Goal: Information Seeking & Learning: Learn about a topic

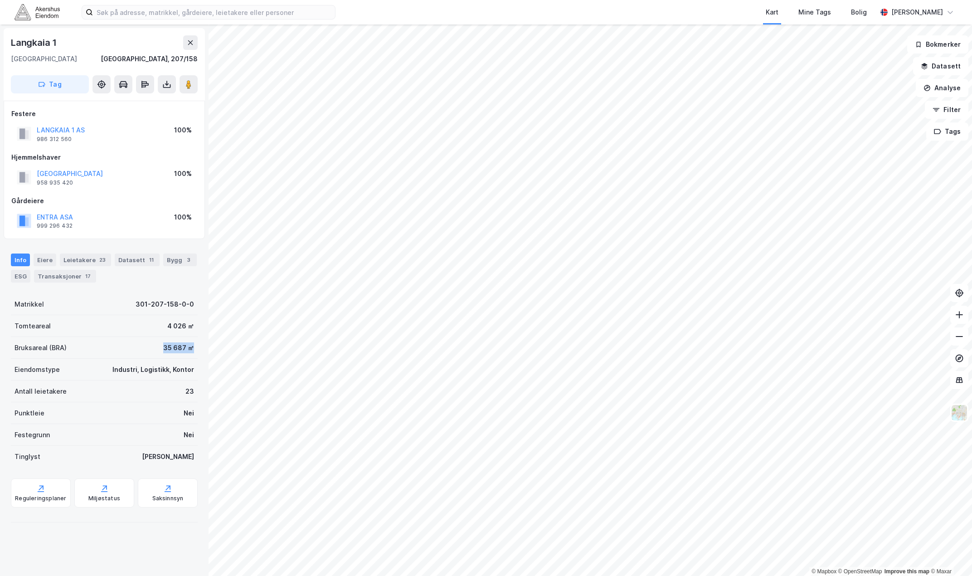
drag, startPoint x: 157, startPoint y: 353, endPoint x: 188, endPoint y: 344, distance: 32.7
click at [188, 344] on div "Bruksareal (BRA) 35 687 ㎡" at bounding box center [104, 348] width 187 height 22
drag, startPoint x: 188, startPoint y: 344, endPoint x: 183, endPoint y: 347, distance: 6.2
click at [187, 344] on div "Bruksareal (BRA) 35 687 ㎡" at bounding box center [104, 348] width 187 height 22
click at [183, 348] on div "35 687 ㎡" at bounding box center [178, 347] width 31 height 11
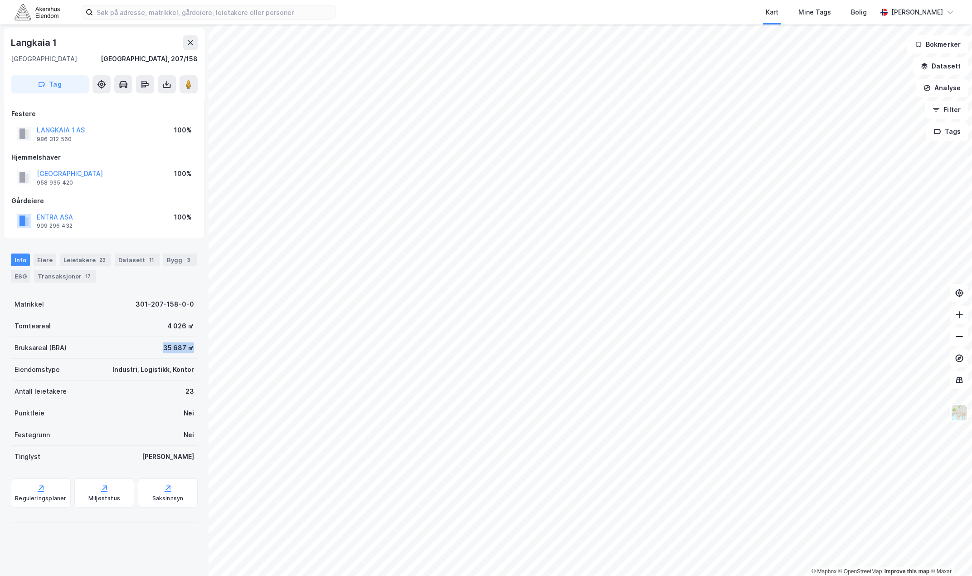
click at [168, 352] on div "35 687 ㎡" at bounding box center [178, 347] width 31 height 11
click at [169, 352] on div "35 687 ㎡" at bounding box center [178, 347] width 31 height 11
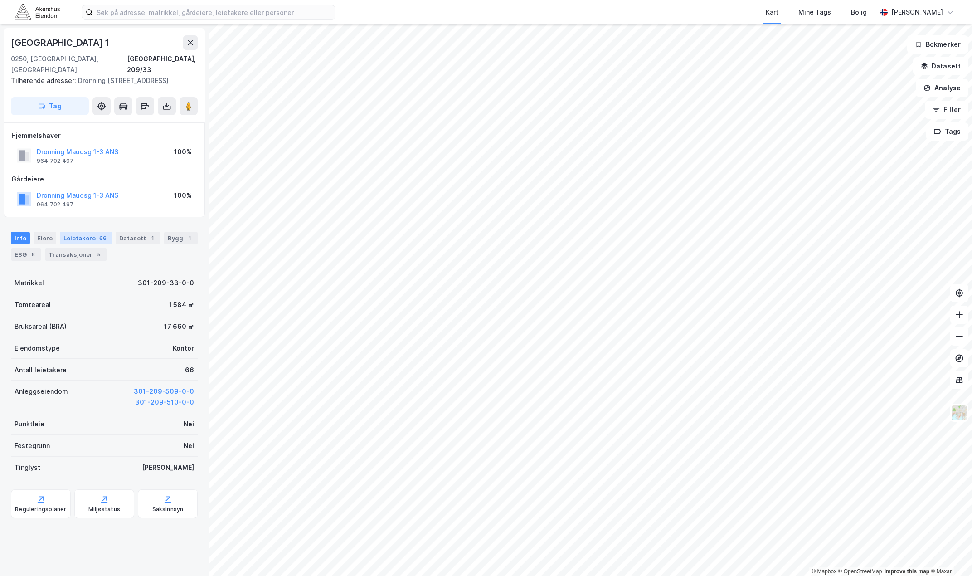
click at [75, 238] on div "Leietakere 66" at bounding box center [86, 238] width 52 height 13
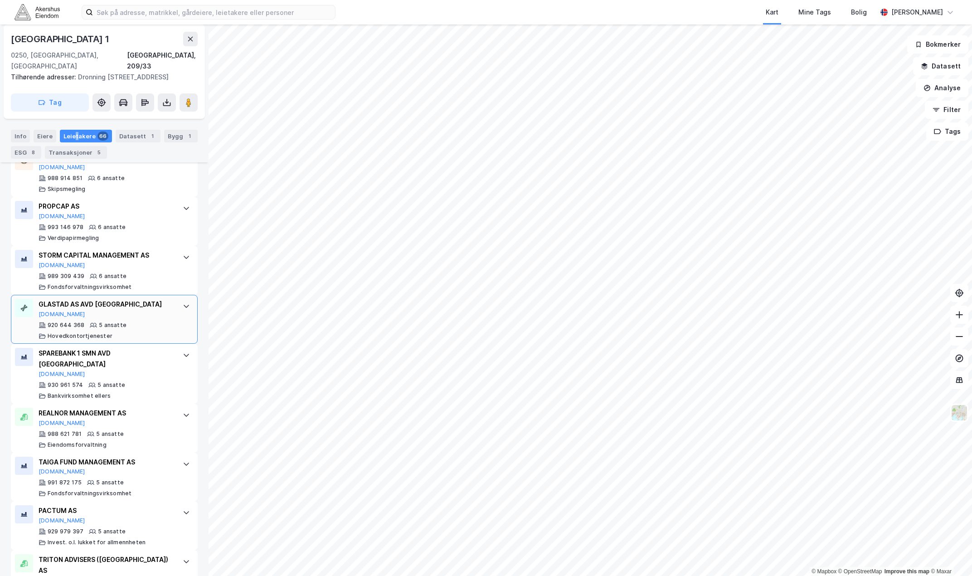
scroll to position [1451, 0]
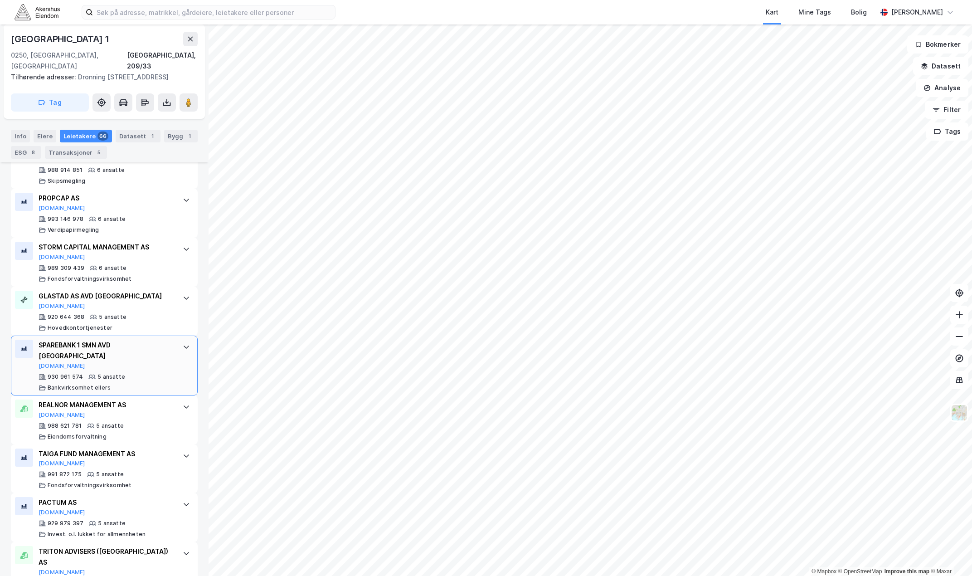
click at [151, 357] on div "SPAREBANK 1 SMN AVD OSLO" at bounding box center [106, 351] width 135 height 22
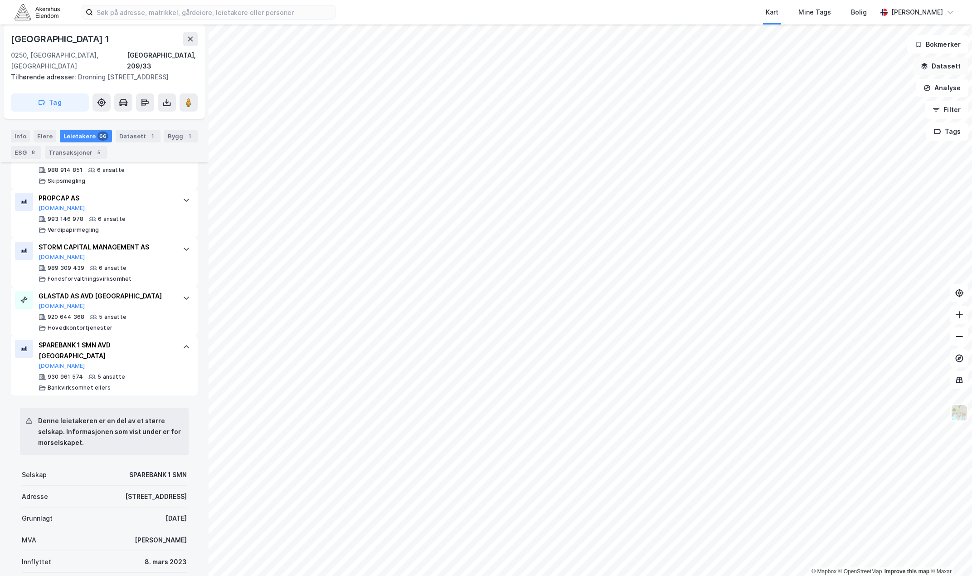
click at [948, 69] on button "Datasett" at bounding box center [940, 66] width 55 height 18
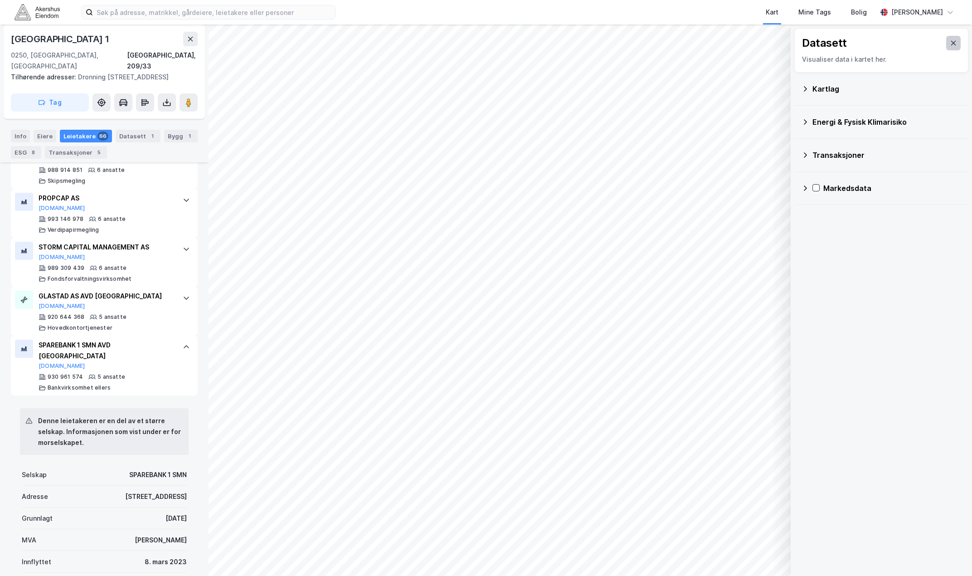
click at [950, 40] on icon at bounding box center [953, 42] width 7 height 7
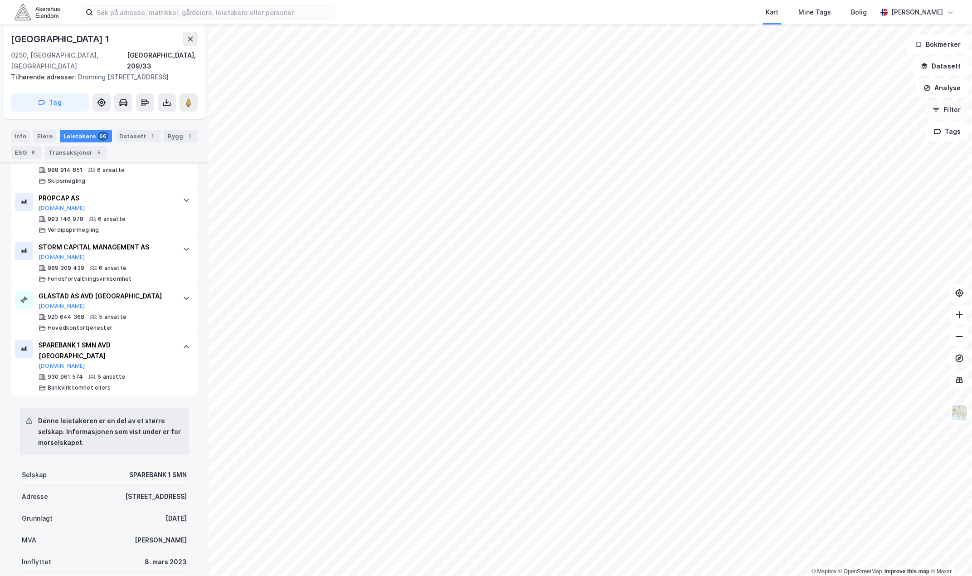
click at [956, 111] on button "Filter" at bounding box center [947, 110] width 44 height 18
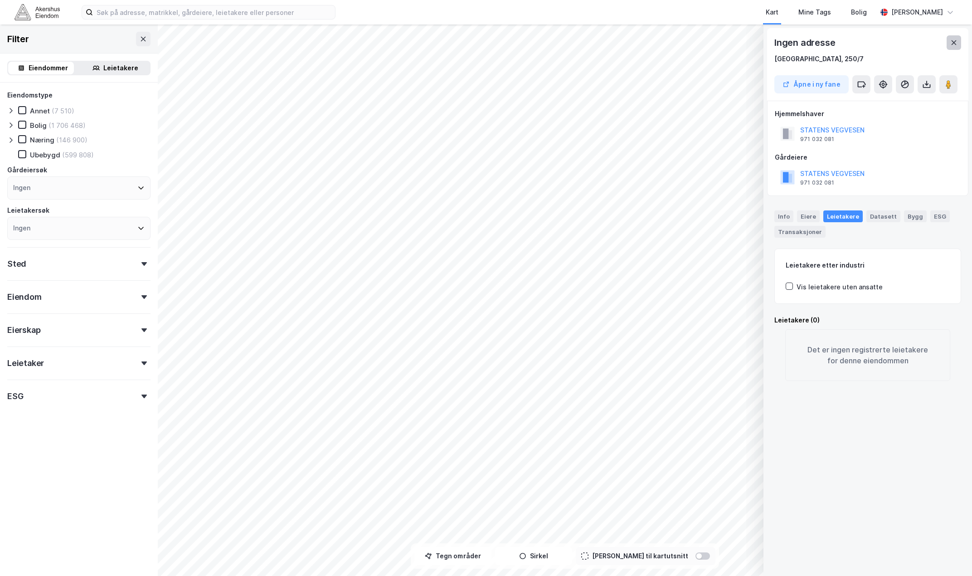
click at [950, 46] on button at bounding box center [954, 42] width 15 height 15
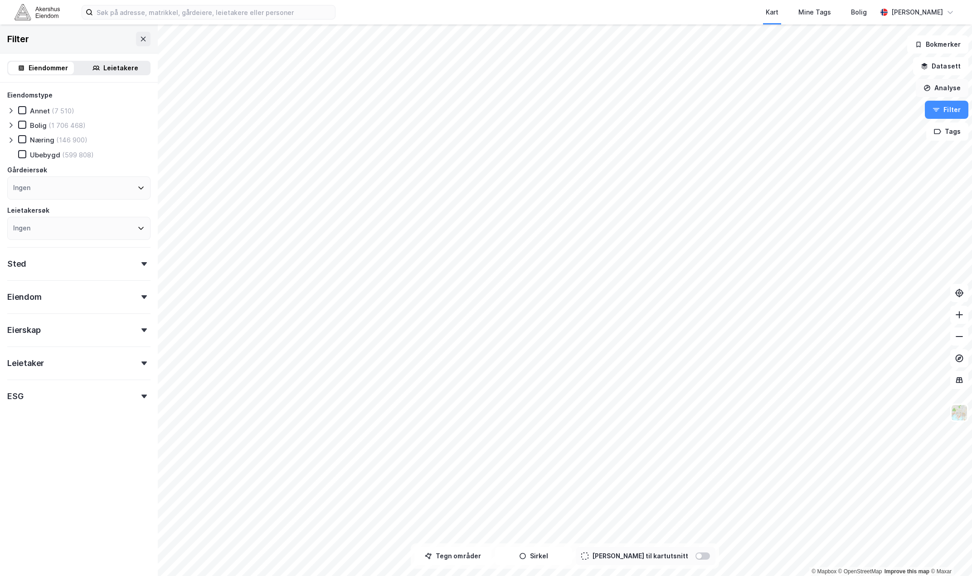
click at [944, 88] on button "Analyse" at bounding box center [942, 88] width 53 height 18
click at [854, 93] on div "Mål avstand" at bounding box center [858, 88] width 104 height 15
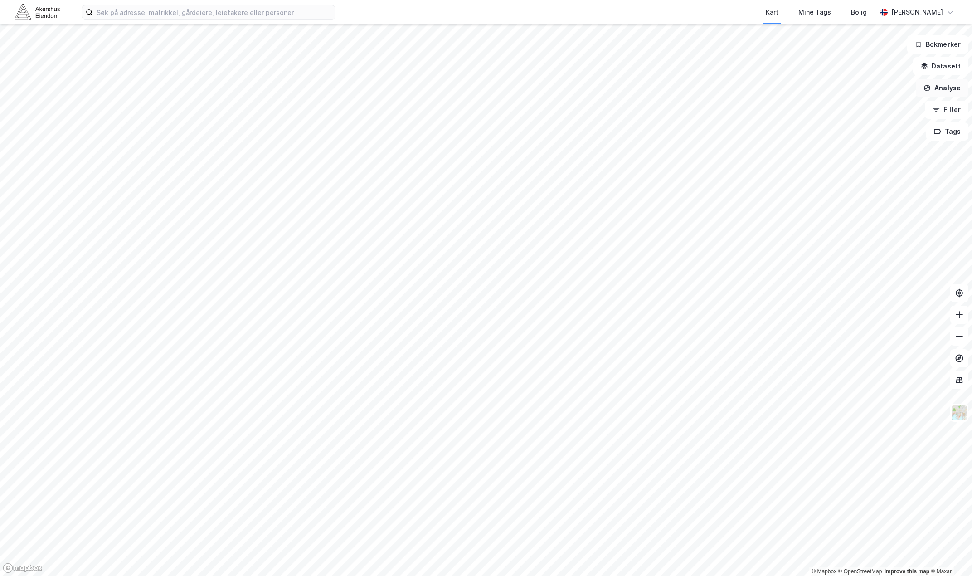
click at [954, 85] on button "Analyse" at bounding box center [942, 88] width 53 height 18
click at [844, 96] on div "Mål avstand Tegn område Tegn sirkel Se demografi Reisetidsanalyse" at bounding box center [858, 125] width 104 height 89
click at [841, 90] on div "Mål avstand" at bounding box center [863, 89] width 79 height 8
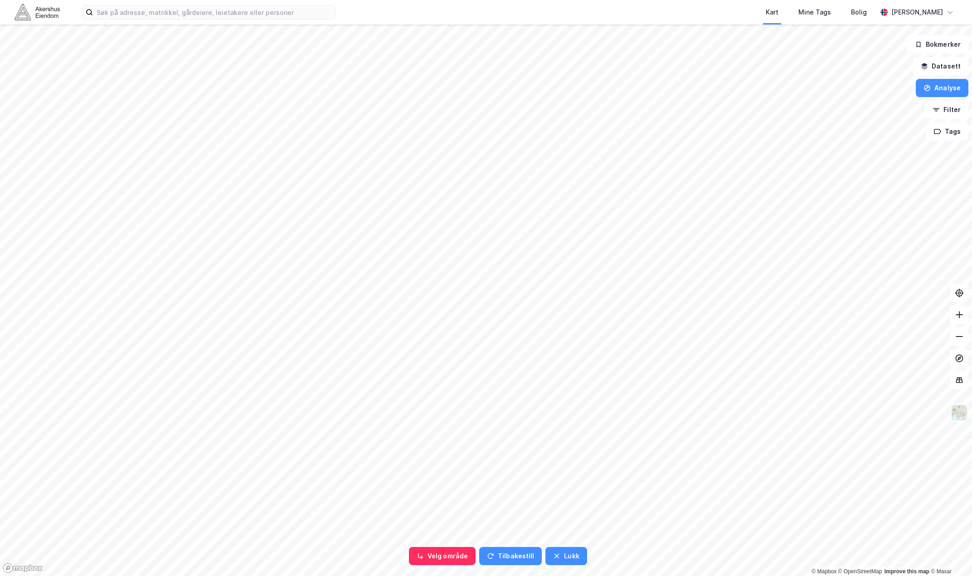
click at [958, 418] on img at bounding box center [959, 412] width 17 height 17
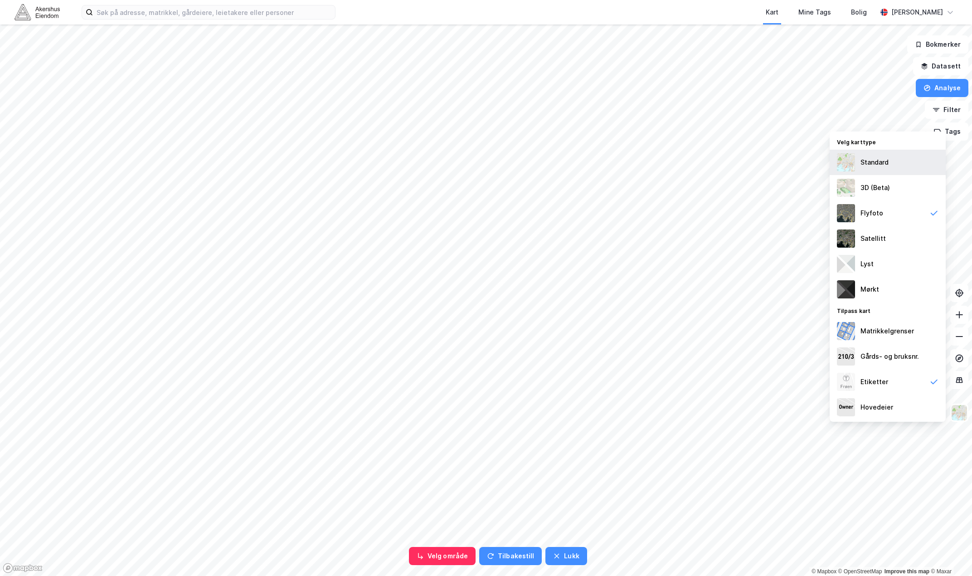
click at [881, 169] on div "Standard" at bounding box center [888, 162] width 116 height 25
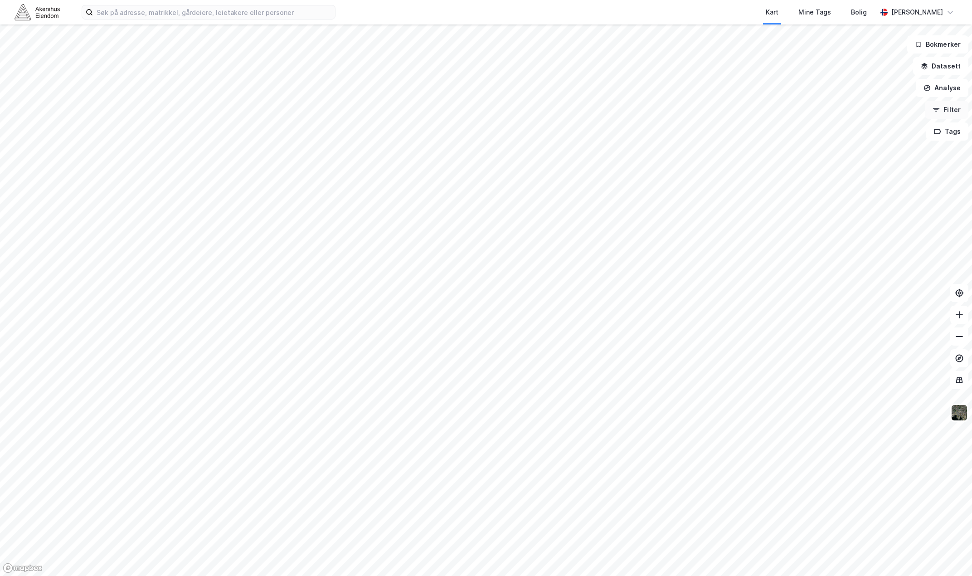
click at [945, 112] on button "Filter" at bounding box center [947, 110] width 44 height 18
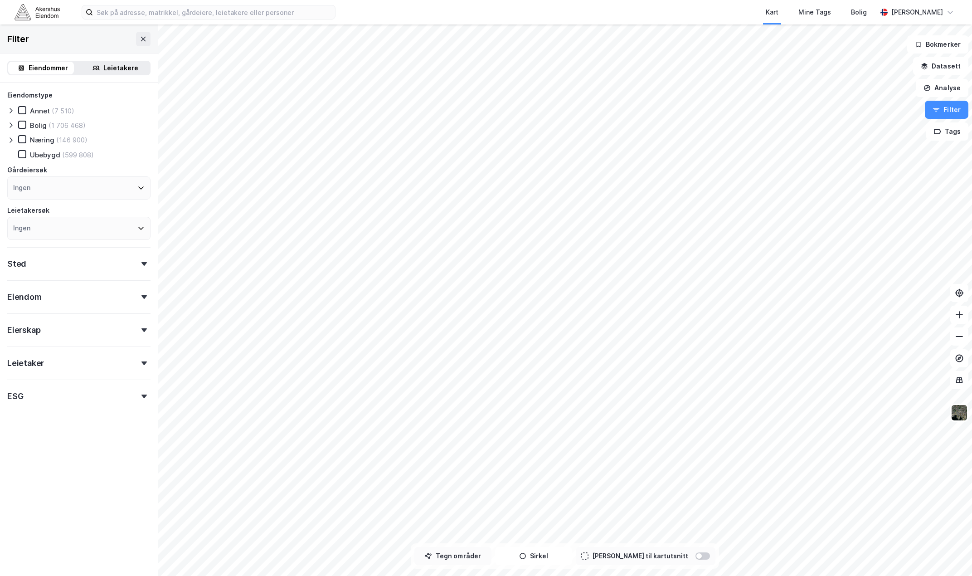
click at [455, 563] on button "Tegn områder" at bounding box center [452, 556] width 77 height 18
click at [937, 69] on button "Datasett" at bounding box center [940, 66] width 55 height 18
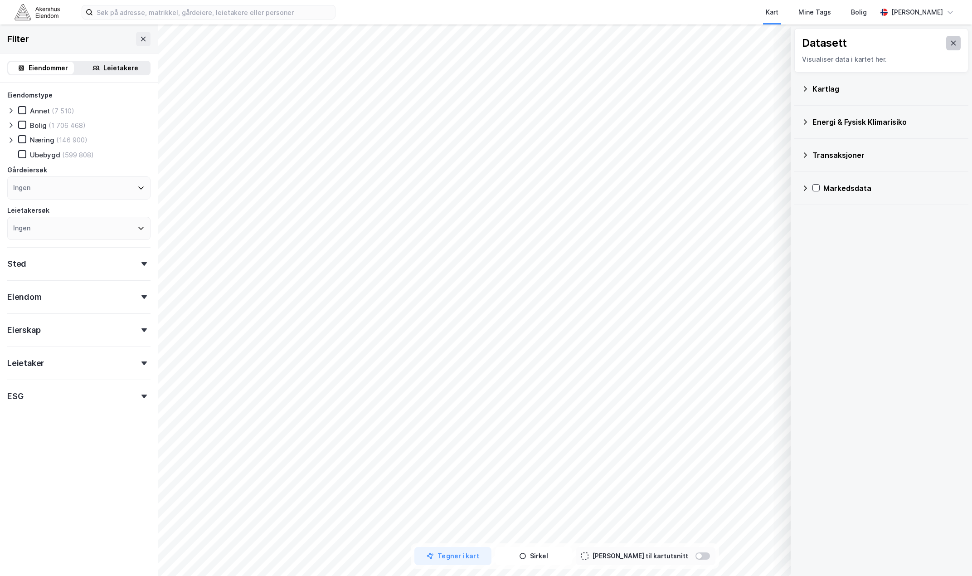
drag, startPoint x: 955, startPoint y: 47, endPoint x: 944, endPoint y: 46, distance: 10.9
click at [953, 46] on div "Datasett Visualiser data i kartet her." at bounding box center [881, 50] width 174 height 44
click at [950, 46] on icon at bounding box center [953, 42] width 7 height 7
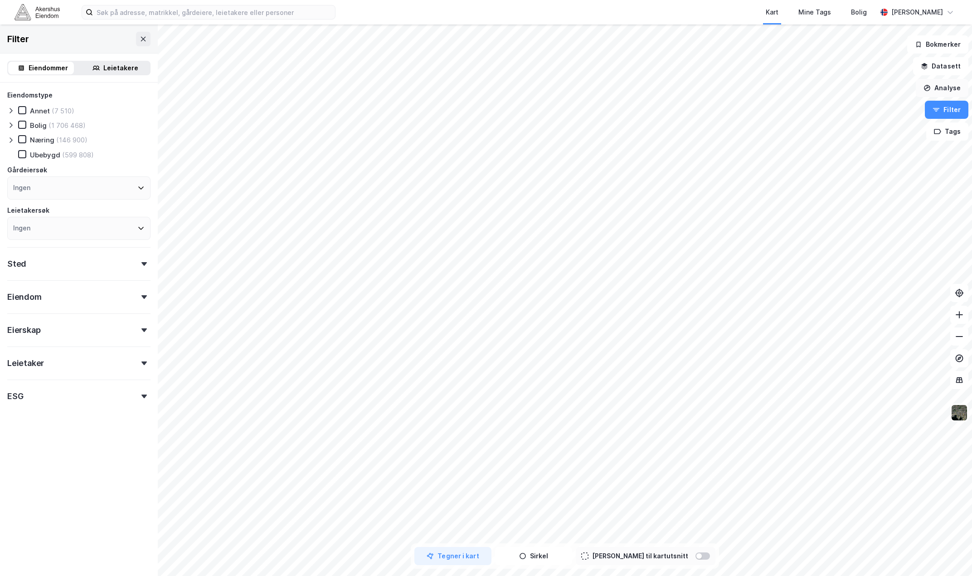
click at [944, 89] on button "Analyse" at bounding box center [942, 88] width 53 height 18
click at [866, 94] on div "Mål avstand" at bounding box center [858, 88] width 104 height 15
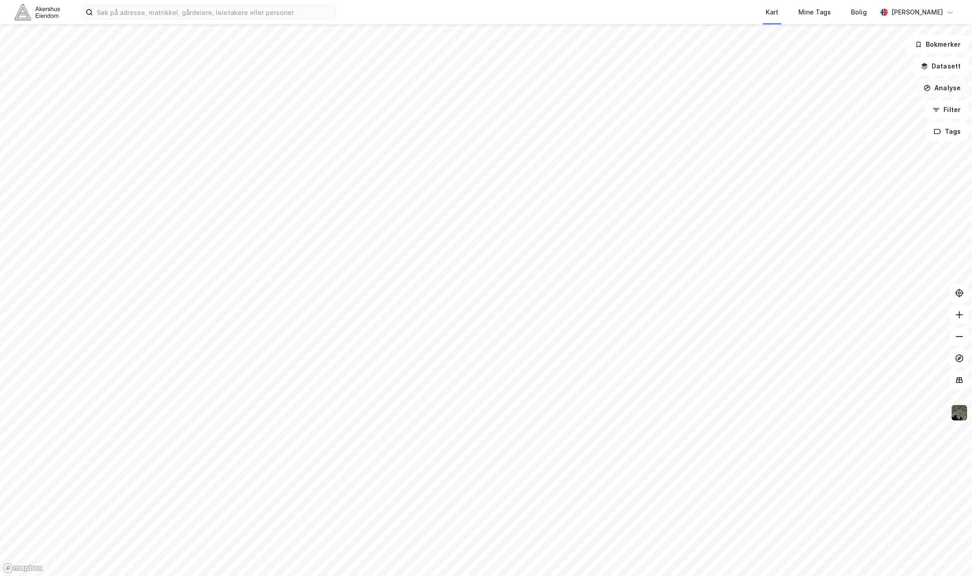
click at [932, 88] on button "Analyse" at bounding box center [942, 88] width 53 height 18
click at [822, 92] on div "Mål avstand" at bounding box center [858, 88] width 104 height 15
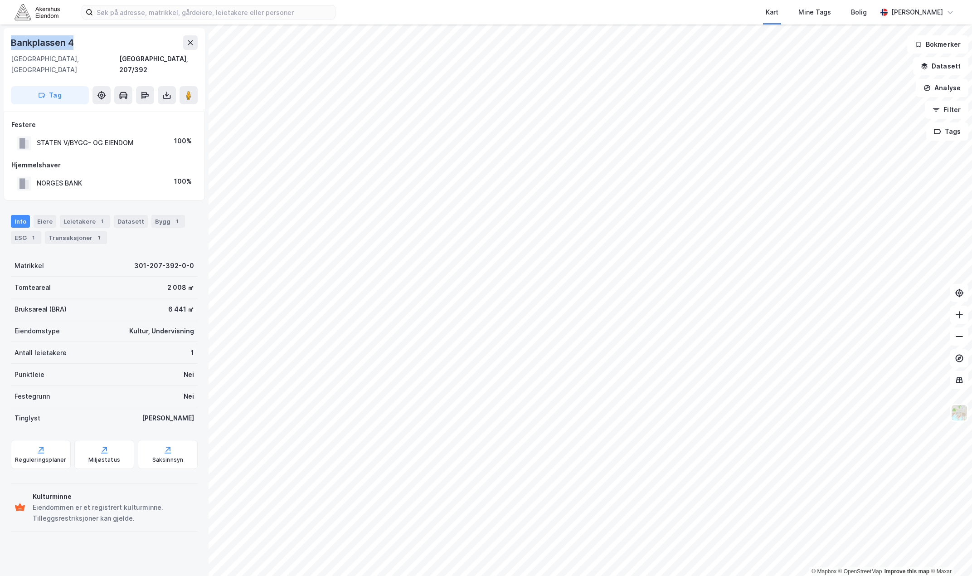
drag, startPoint x: 74, startPoint y: 47, endPoint x: 11, endPoint y: 37, distance: 64.3
click at [11, 37] on div "Bankplassen 4" at bounding box center [43, 42] width 64 height 15
copy div "Bankplassen 4"
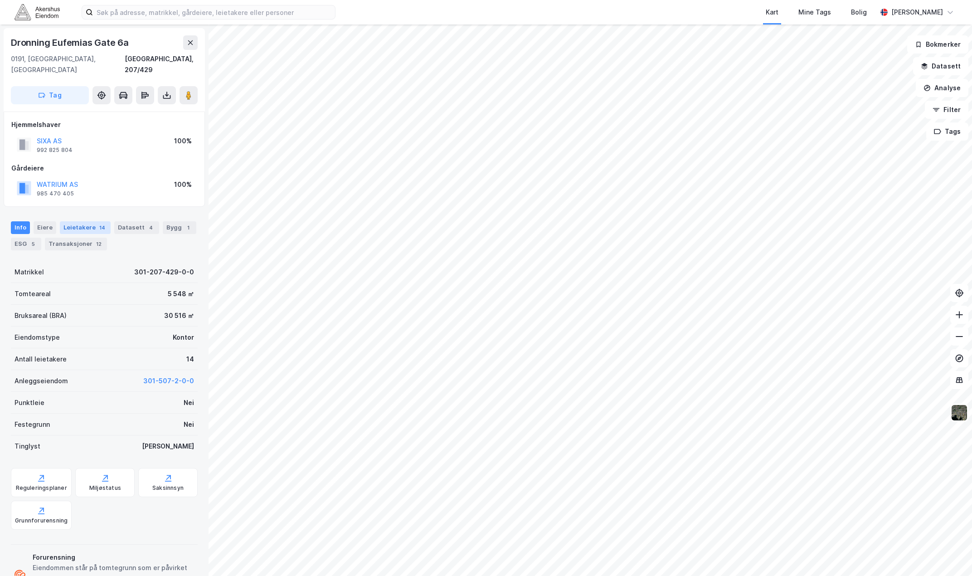
click at [88, 221] on div "Leietakere 14" at bounding box center [85, 227] width 51 height 13
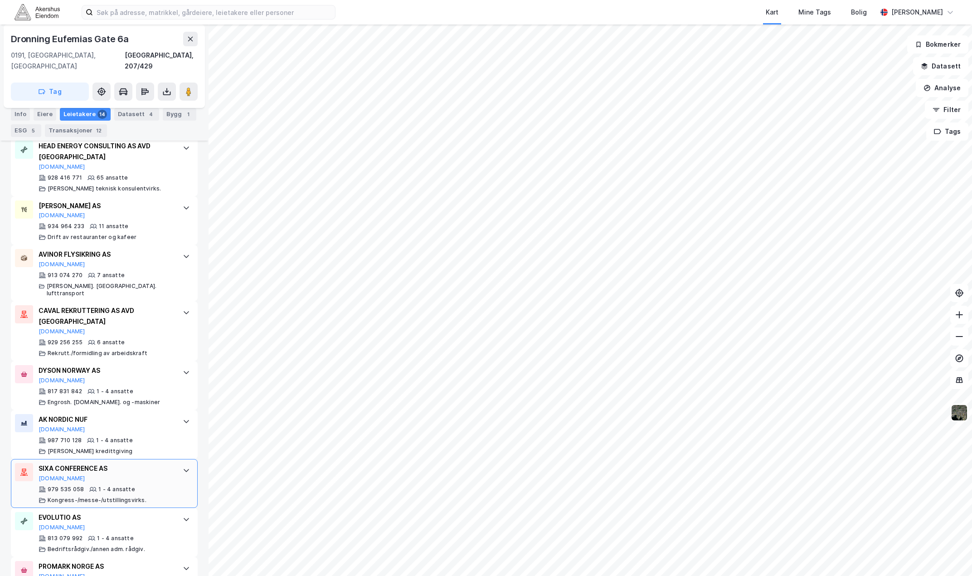
scroll to position [556, 0]
